Goal: Information Seeking & Learning: Find specific fact

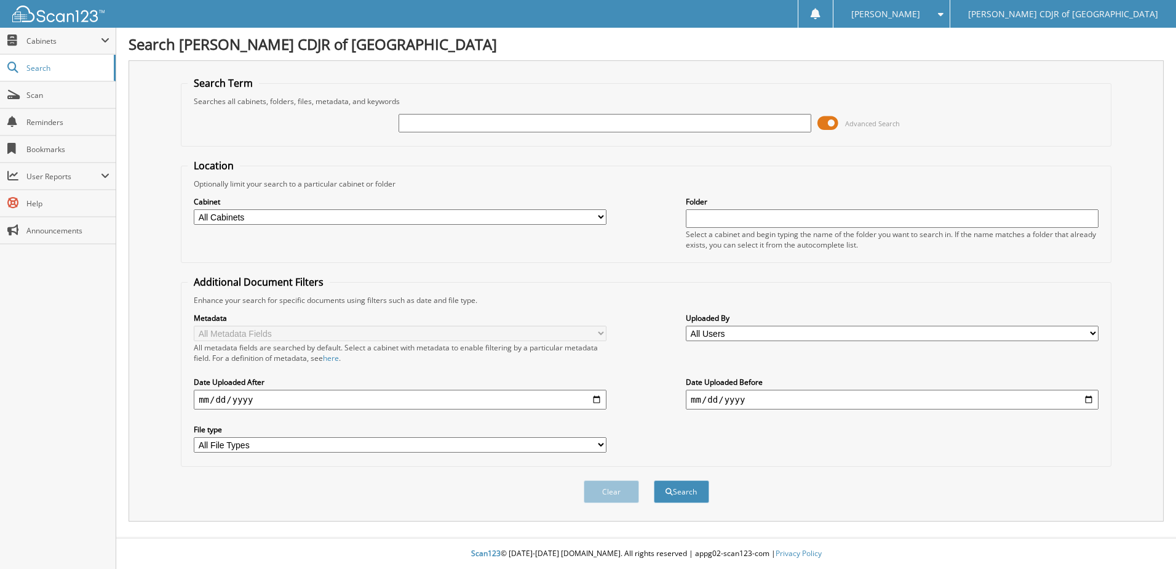
click at [448, 126] on input "text" at bounding box center [605, 123] width 413 height 18
type input "60703"
click at [654, 480] on button "Search" at bounding box center [681, 491] width 55 height 23
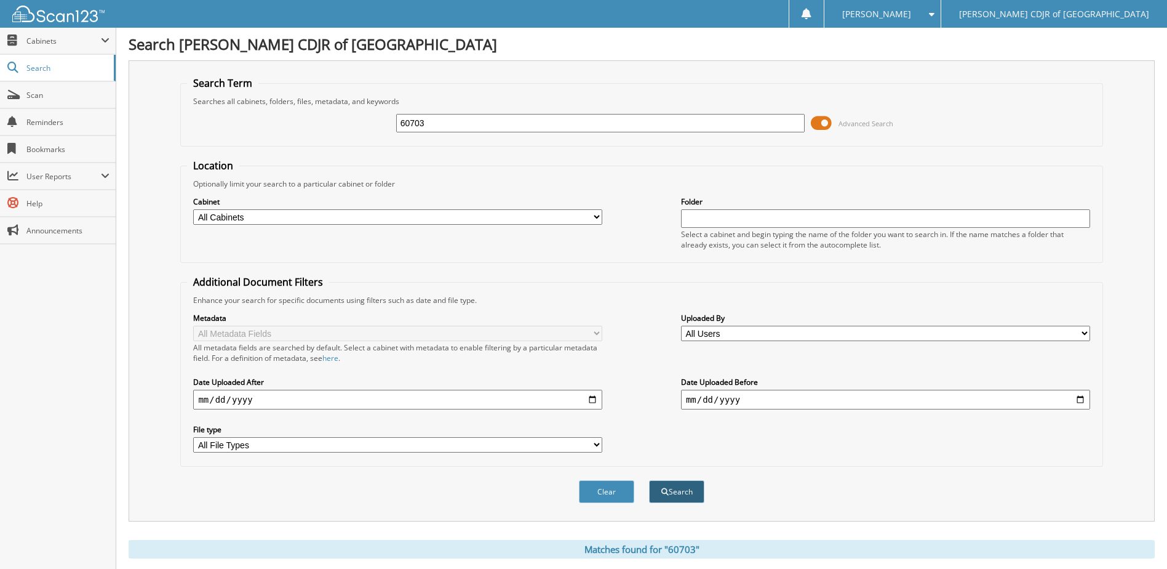
click at [663, 492] on span "submit" at bounding box center [664, 491] width 7 height 7
drag, startPoint x: 451, startPoint y: 126, endPoint x: 299, endPoint y: 92, distance: 155.7
click at [299, 92] on fieldset "Search Term Searches all cabinets, folders, files, metadata, and keywords 60703…" at bounding box center [641, 111] width 922 height 70
type input "abondoned"
click at [649, 480] on button "Search" at bounding box center [676, 491] width 55 height 23
